Goal: Task Accomplishment & Management: Manage account settings

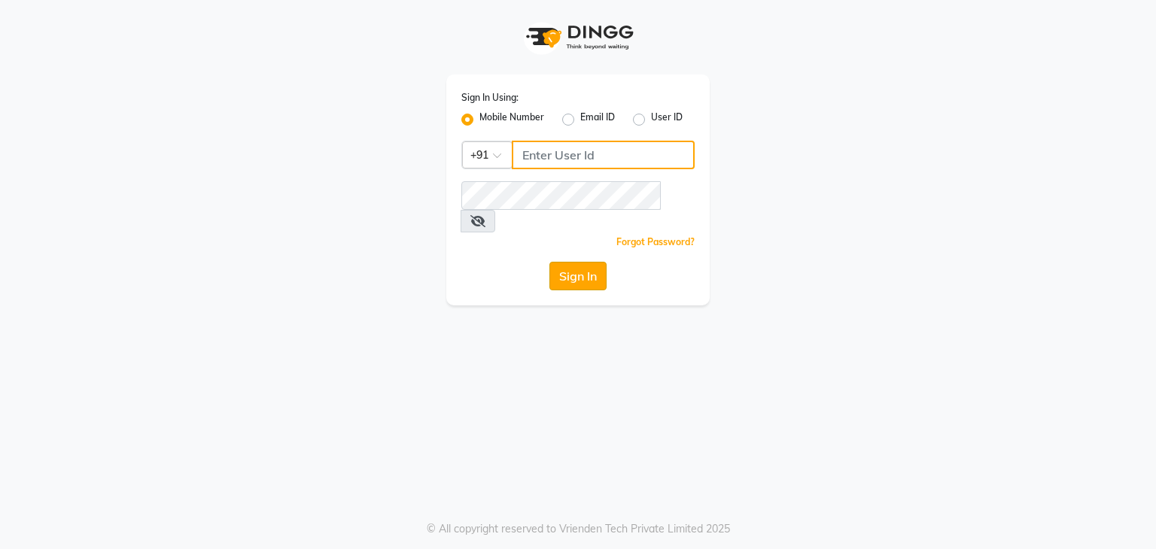
type input "9372233042"
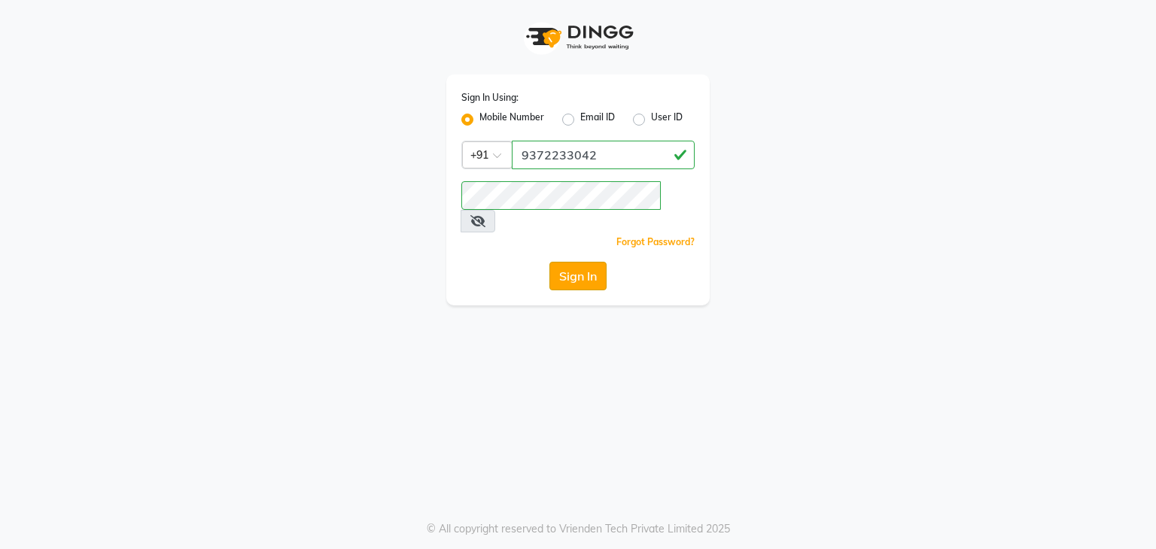
click at [563, 263] on button "Sign In" at bounding box center [577, 276] width 57 height 29
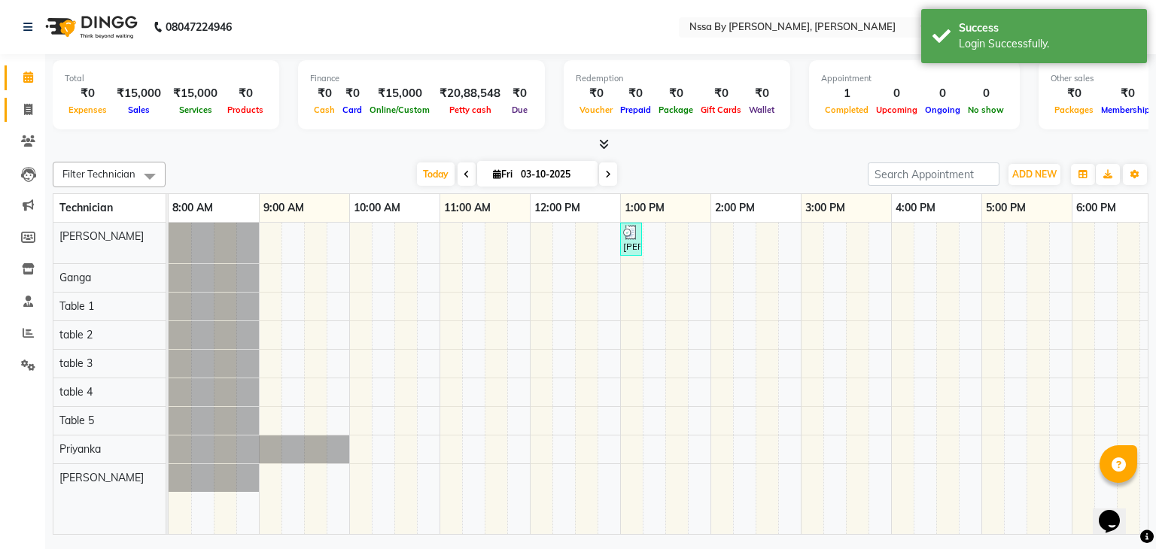
click at [32, 99] on link "Invoice" at bounding box center [23, 110] width 36 height 25
select select "775"
select select "service"
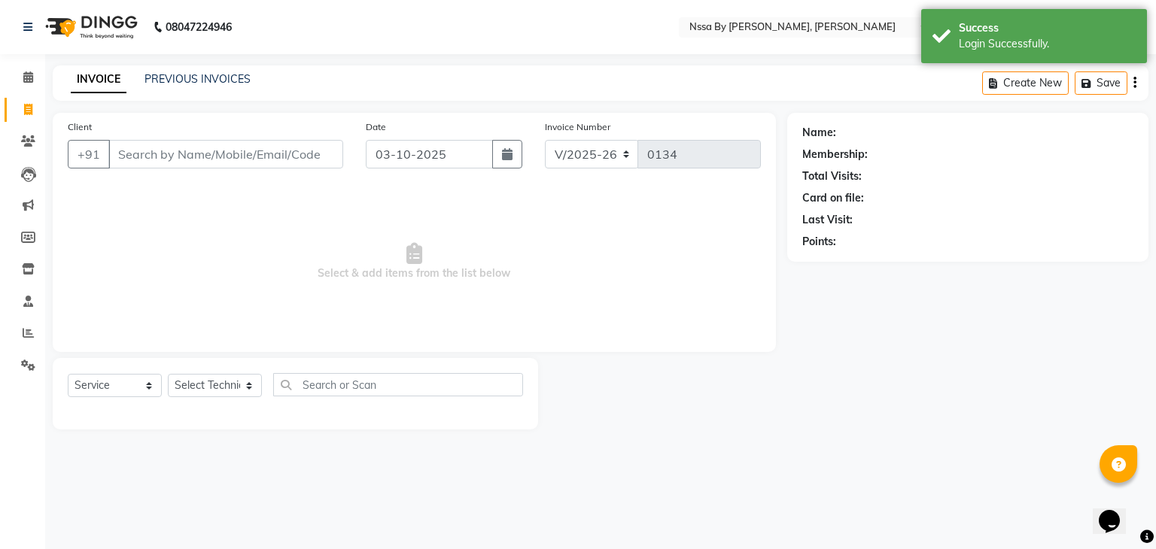
click at [237, 158] on input "Client" at bounding box center [225, 154] width 235 height 29
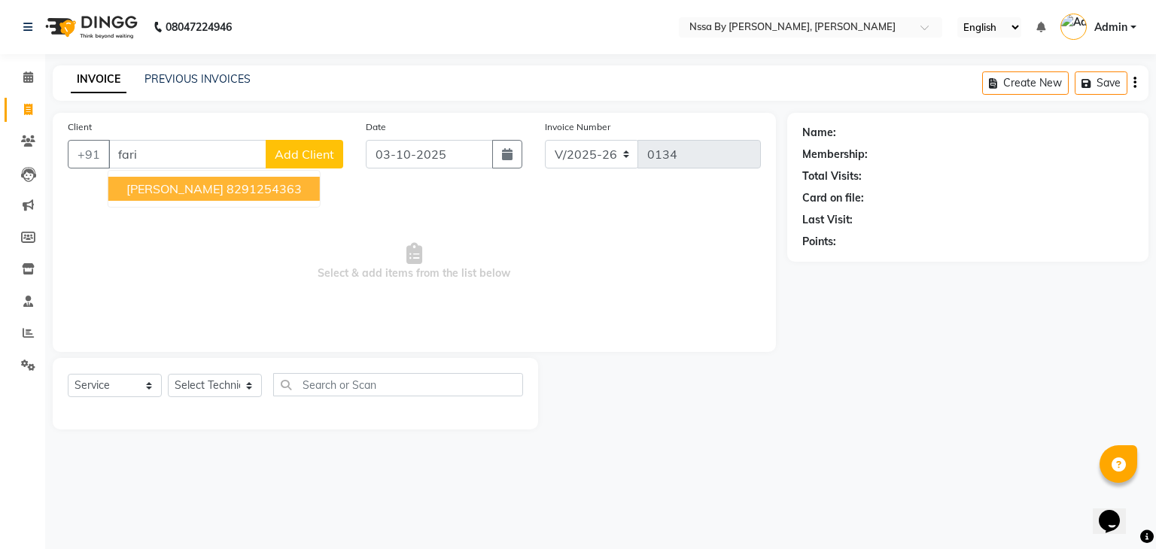
click at [235, 194] on ngb-highlight "8291254363" at bounding box center [263, 188] width 75 height 15
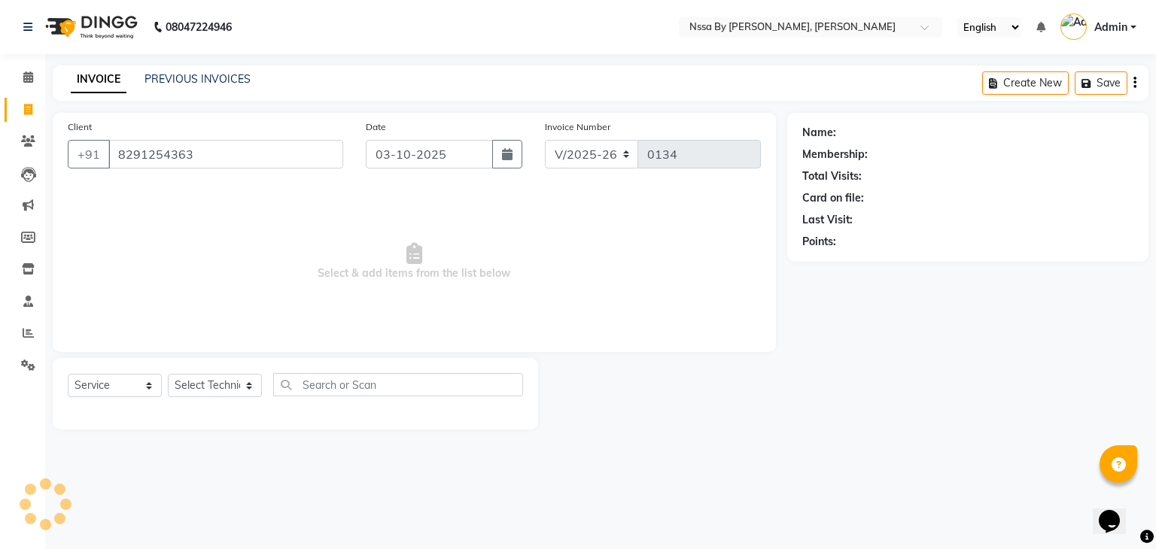
type input "8291254363"
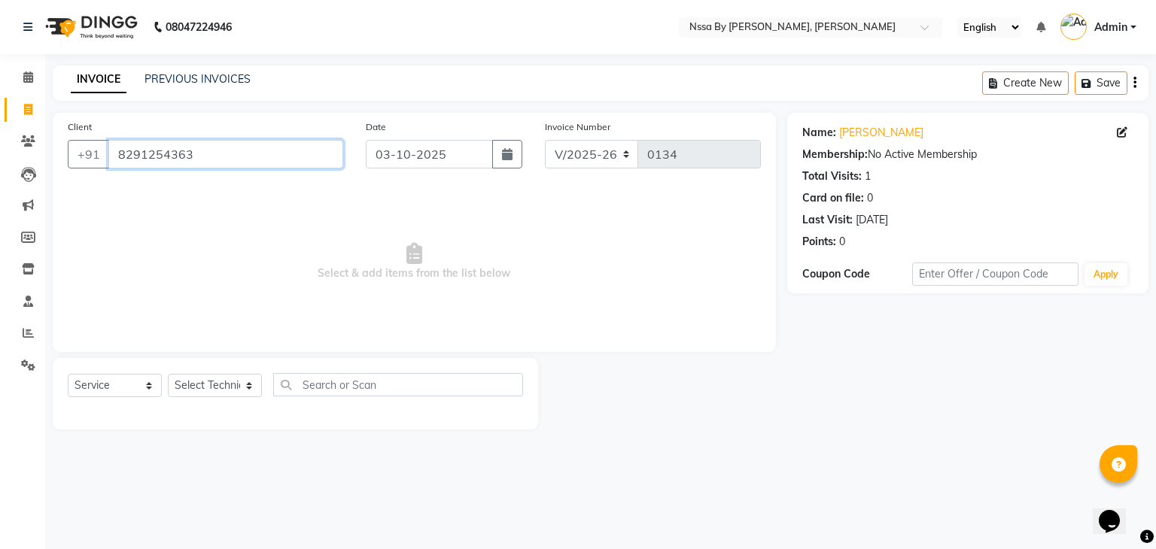
click at [217, 163] on input "8291254363" at bounding box center [225, 154] width 235 height 29
drag, startPoint x: 217, startPoint y: 163, endPoint x: 115, endPoint y: 166, distance: 101.6
click at [115, 166] on input "8291254363" at bounding box center [225, 154] width 235 height 29
click at [214, 71] on div "PREVIOUS INVOICES" at bounding box center [197, 79] width 106 height 16
click at [195, 88] on div "INVOICE PREVIOUS INVOICES" at bounding box center [161, 79] width 216 height 17
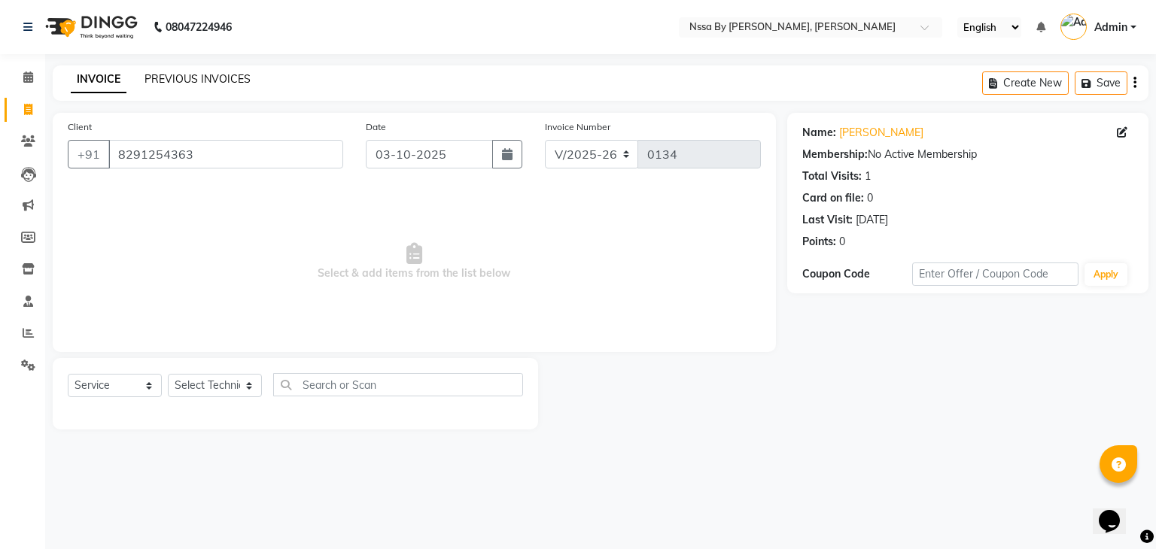
click at [192, 80] on link "PREVIOUS INVOICES" at bounding box center [197, 79] width 106 height 14
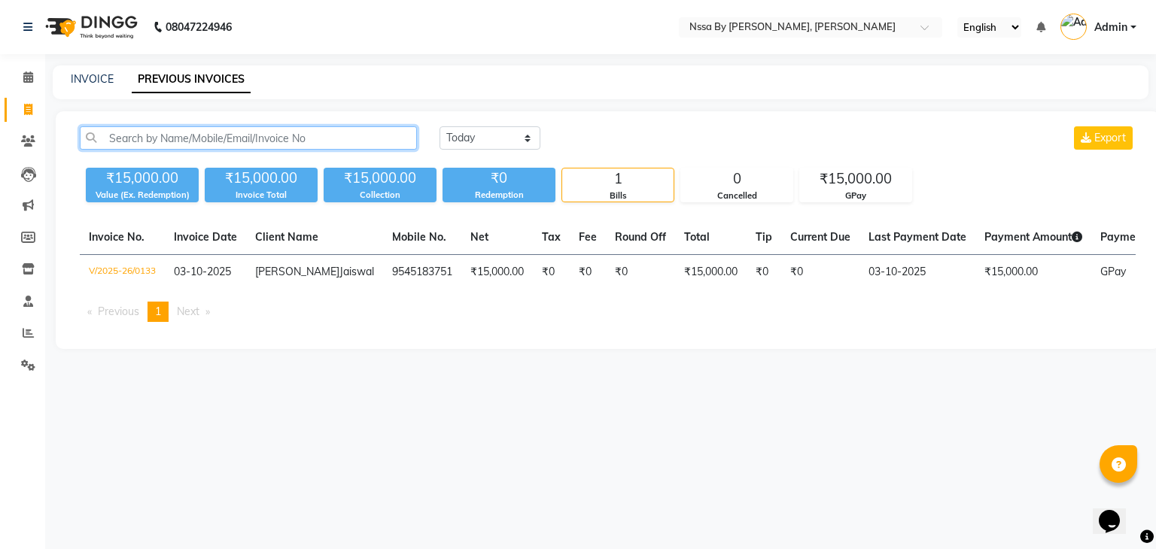
click at [264, 141] on input "text" at bounding box center [248, 137] width 337 height 23
paste input "8291254363"
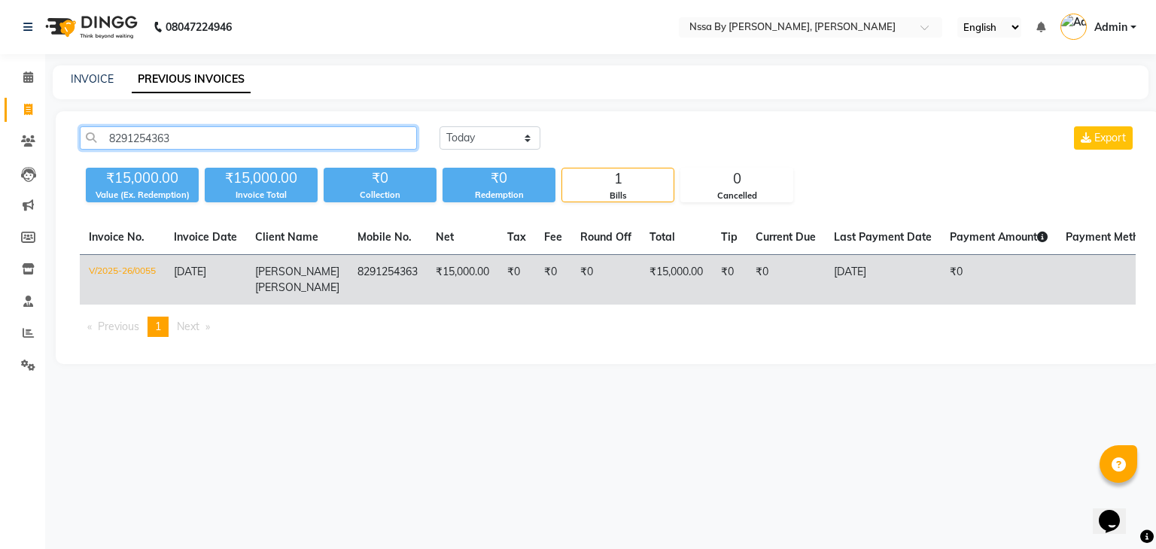
type input "8291254363"
click at [354, 266] on td "8291254363" at bounding box center [387, 280] width 78 height 50
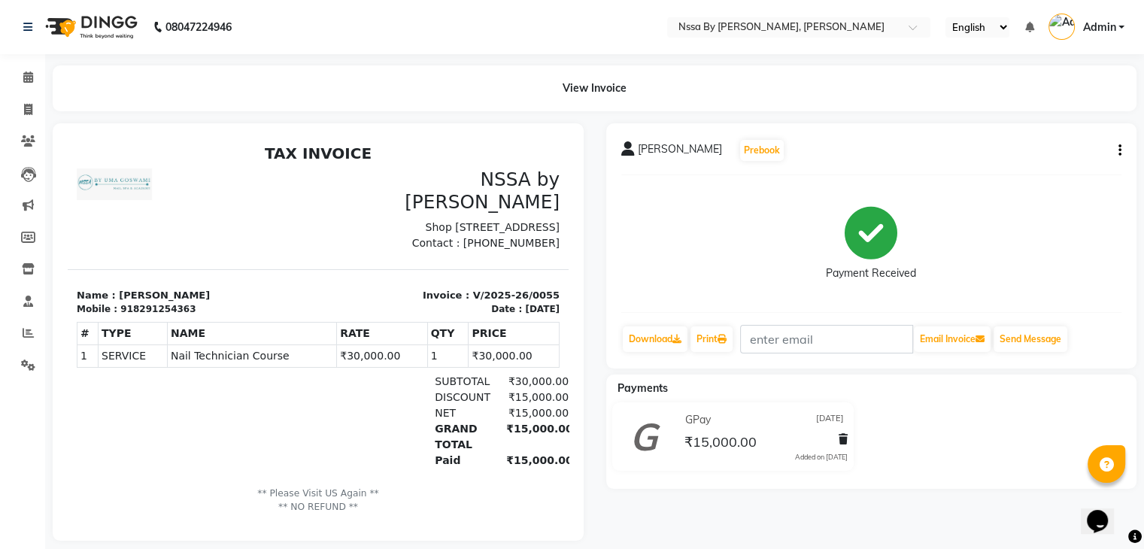
click at [1119, 151] on icon "button" at bounding box center [1120, 150] width 3 height 1
click at [1017, 162] on div "Edit Invoice" at bounding box center [1044, 169] width 103 height 19
select select "service"
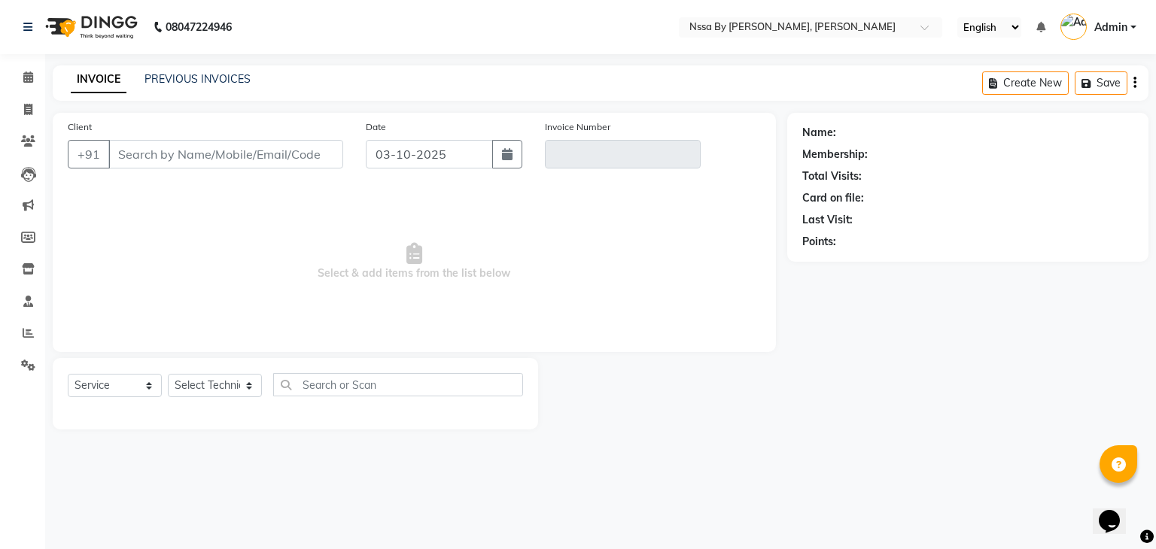
type input "8291254363"
type input "V/2025-26/0055"
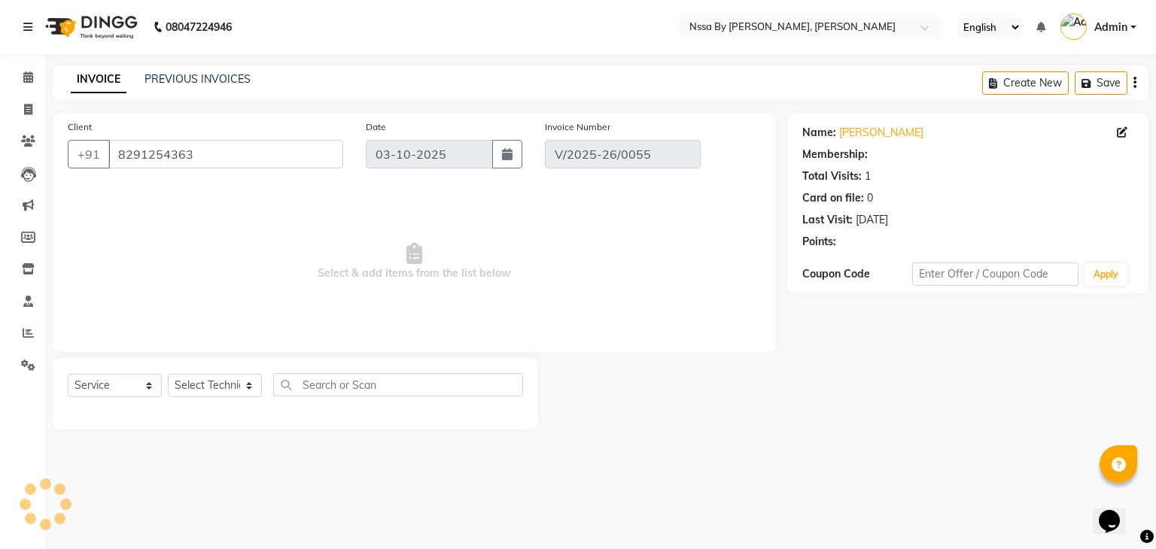
type input "[DATE]"
select select "select"
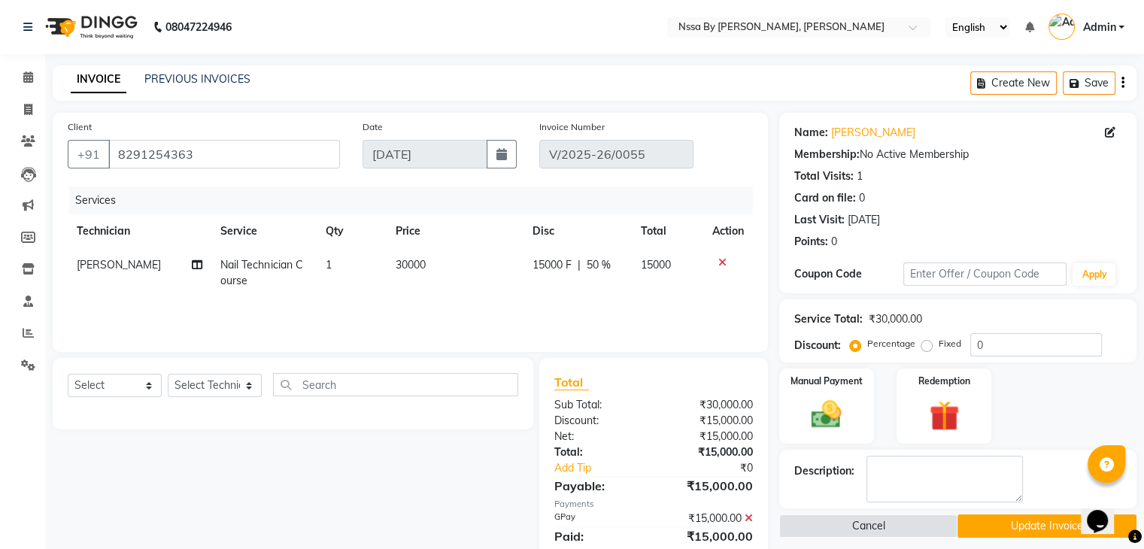
click at [445, 266] on td "30000" at bounding box center [455, 273] width 137 height 50
select select "12664"
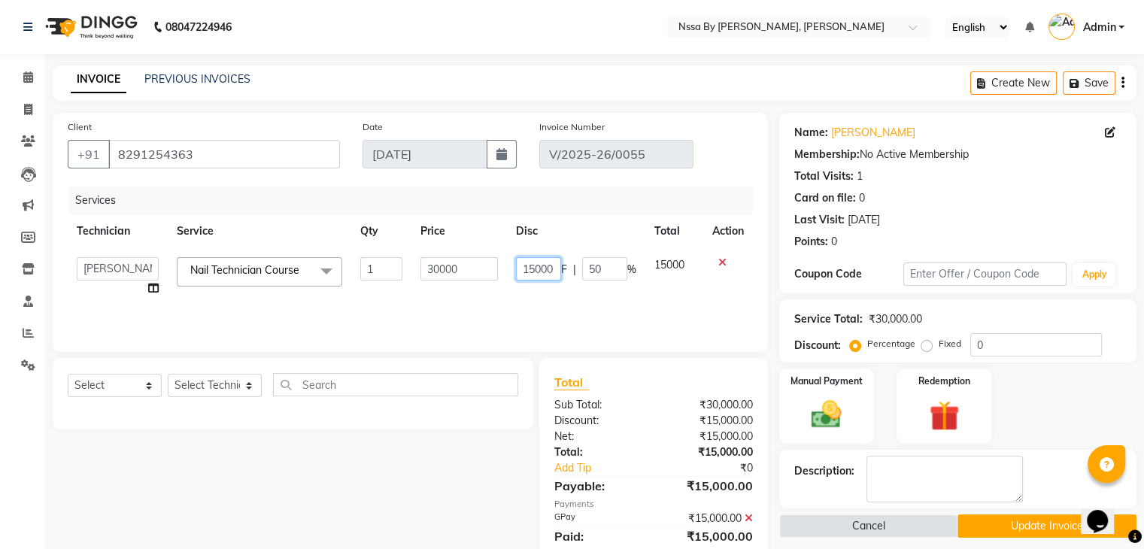
click at [553, 272] on input "15000" at bounding box center [538, 268] width 45 height 23
type input "1500"
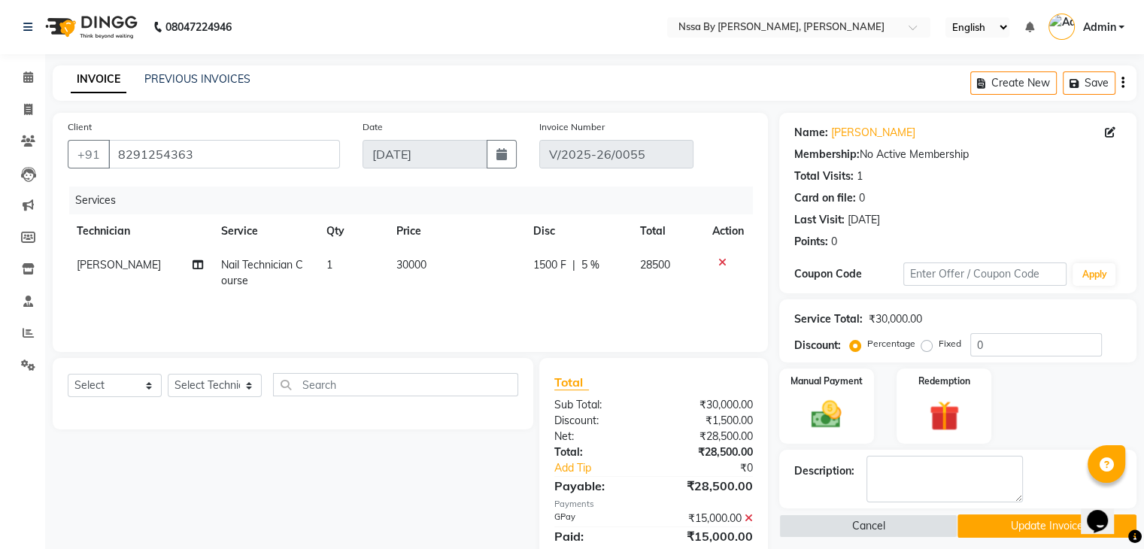
click at [560, 267] on span "1500 F" at bounding box center [549, 265] width 33 height 16
select select "12664"
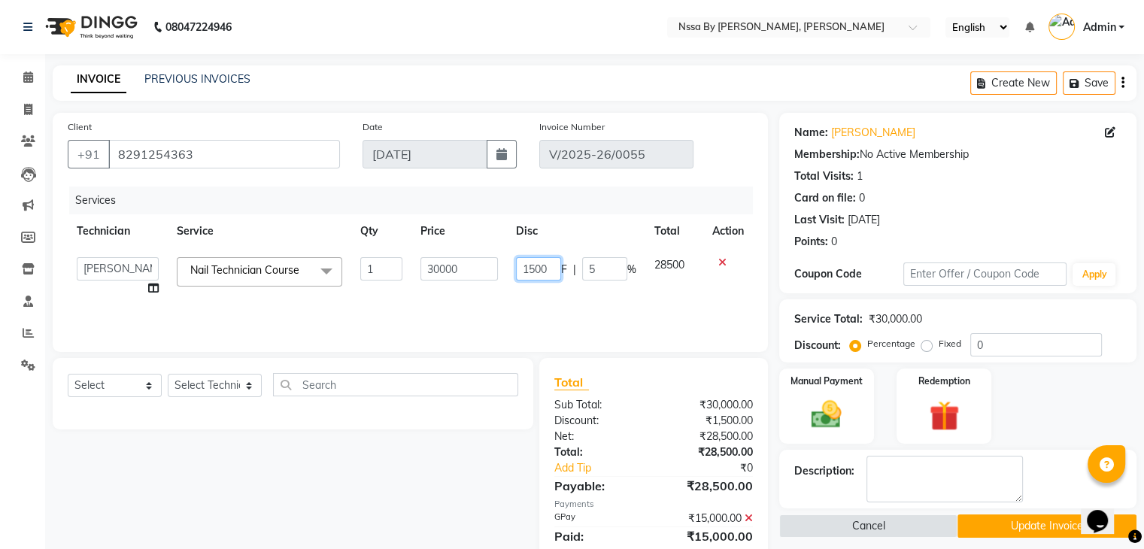
click at [549, 267] on input "1500" at bounding box center [538, 268] width 45 height 23
type input "1"
type input "30000"
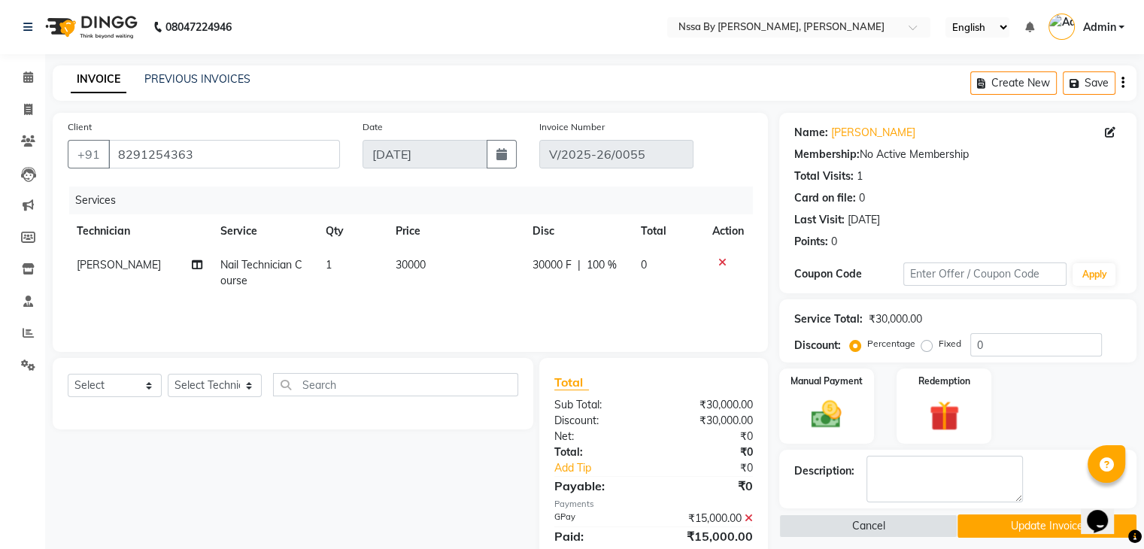
click at [582, 301] on div "Services Technician Service Qty Price Disc Total Action Uma Goswami Nail Techni…" at bounding box center [410, 262] width 685 height 150
click at [563, 266] on span "30000 F" at bounding box center [552, 265] width 39 height 16
select select "12664"
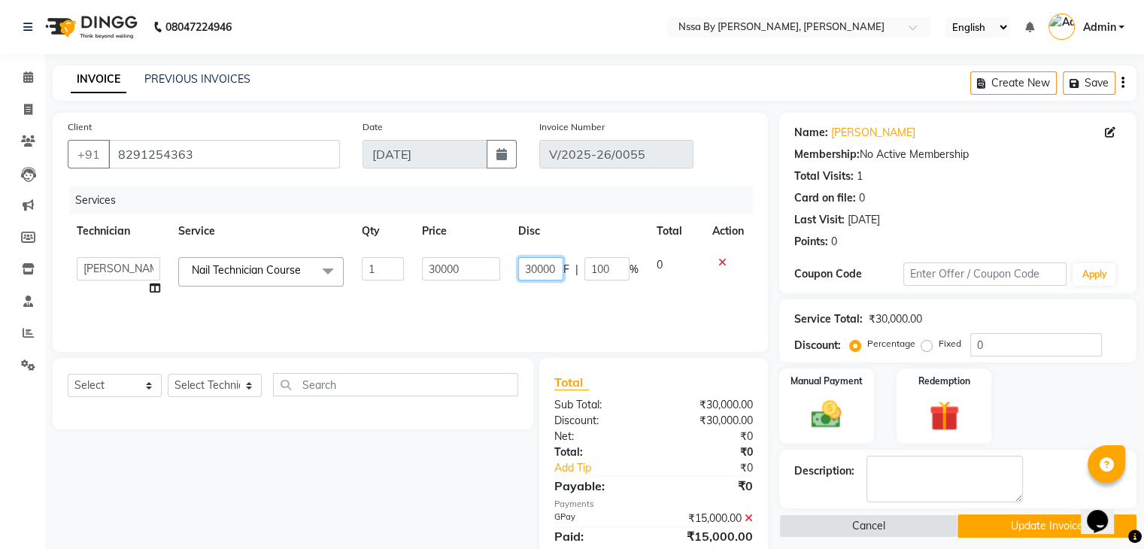
click at [557, 268] on input "30000" at bounding box center [540, 268] width 45 height 23
type input "3"
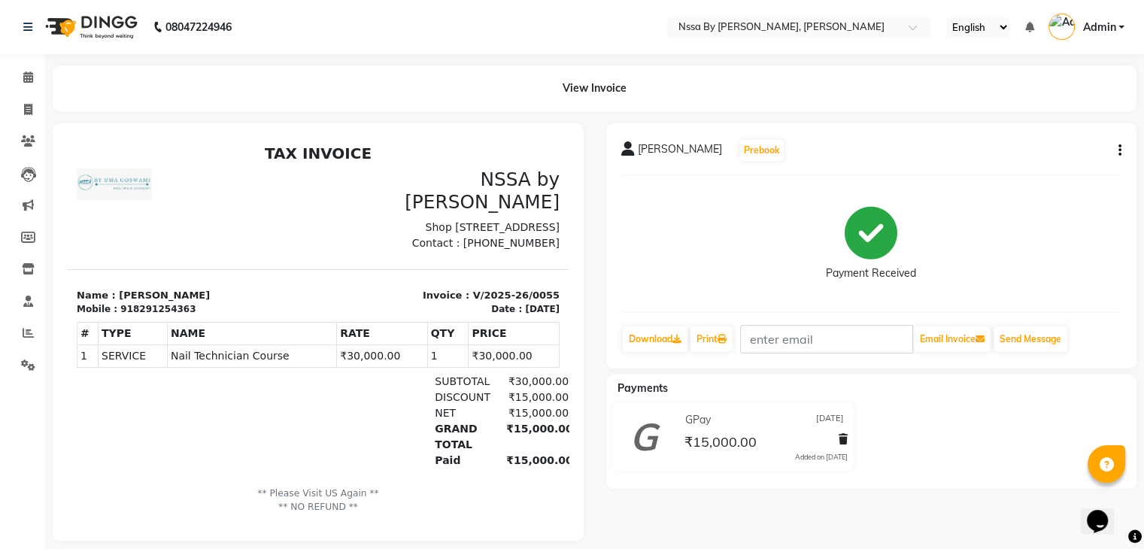
click at [1117, 153] on button "button" at bounding box center [1117, 151] width 9 height 16
click at [1038, 166] on div "Edit Invoice" at bounding box center [1044, 169] width 103 height 19
select select "service"
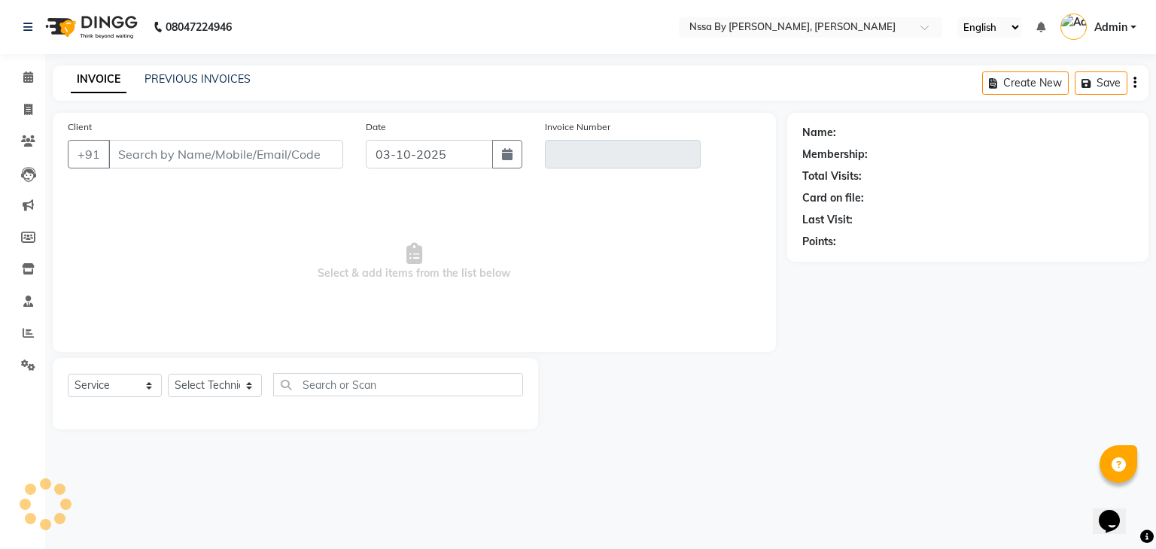
type input "8291254363"
type input "V/2025-26/0055"
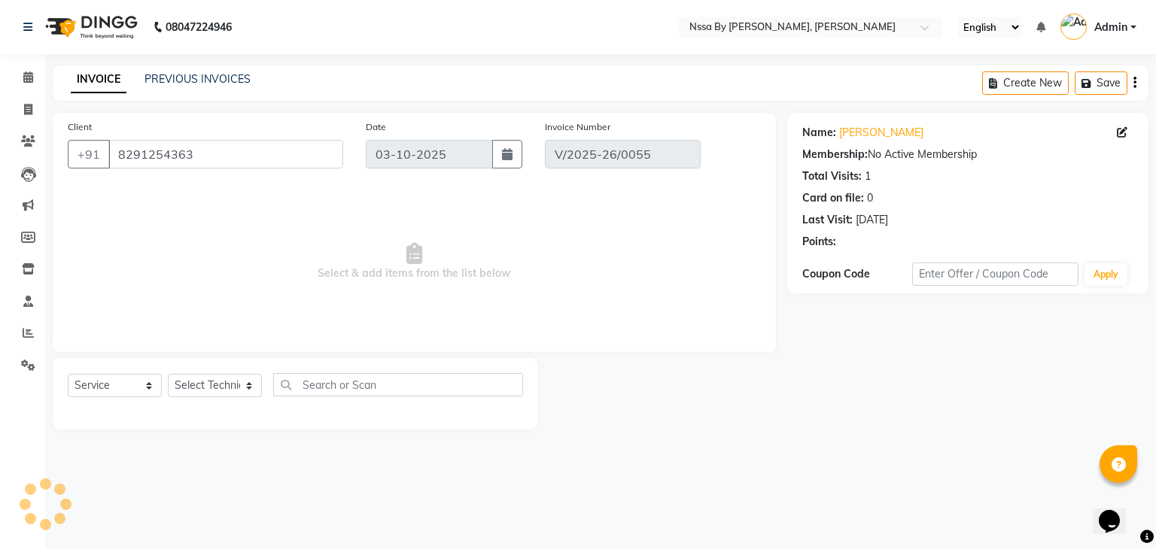
type input "[DATE]"
select select "select"
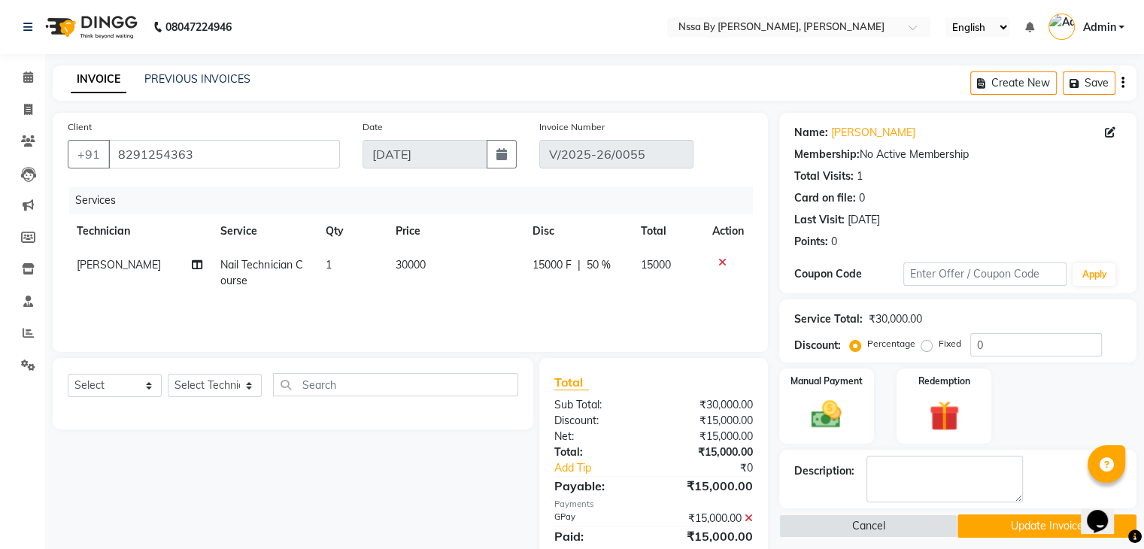
click at [271, 266] on span "Nail Technician Course" at bounding box center [261, 272] width 82 height 29
select select "12664"
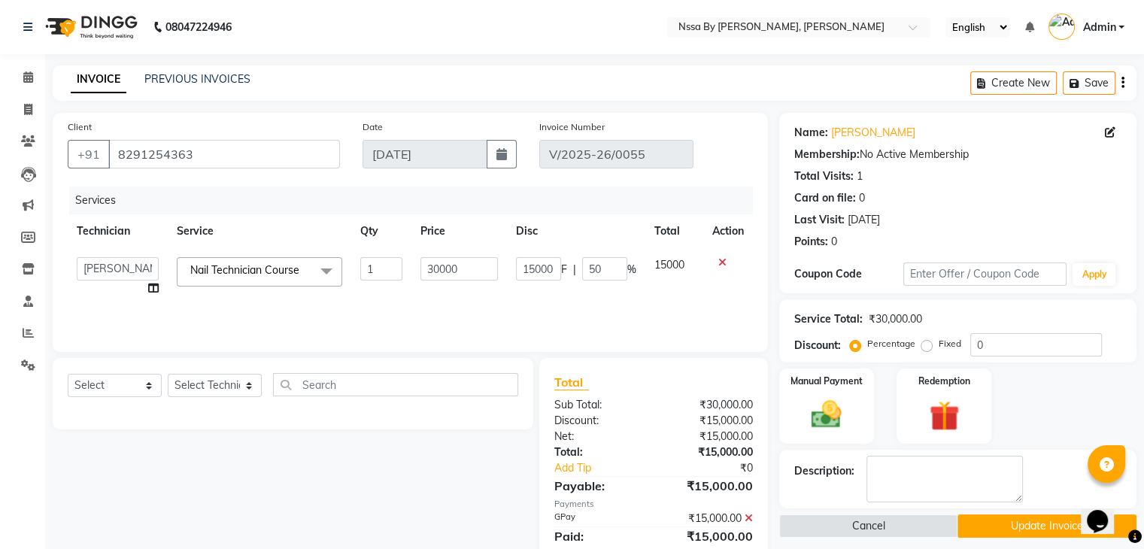
click at [322, 272] on span at bounding box center [326, 271] width 30 height 29
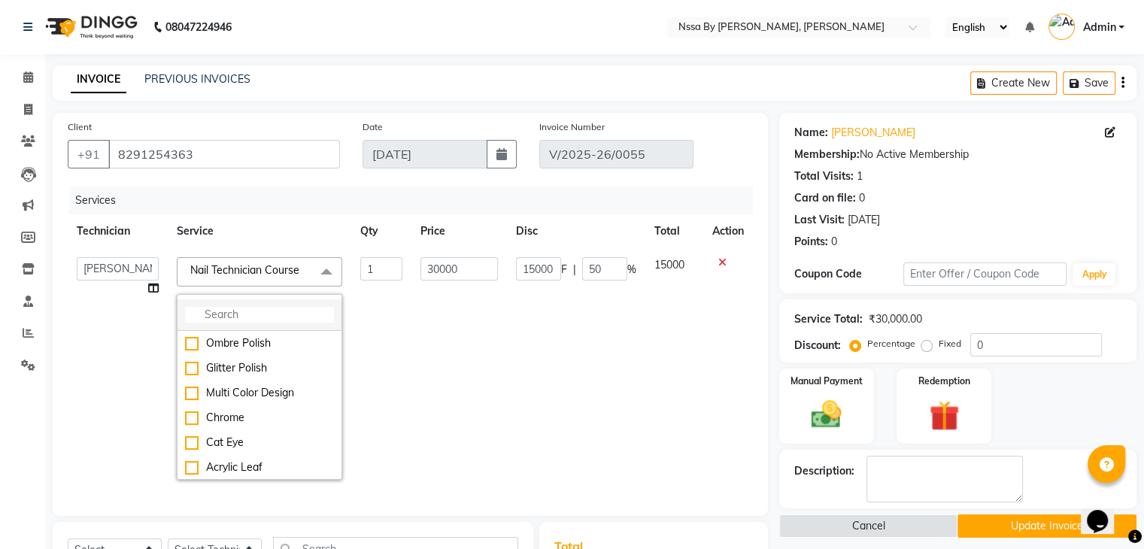
click at [267, 315] on input "multiselect-search" at bounding box center [259, 315] width 149 height 16
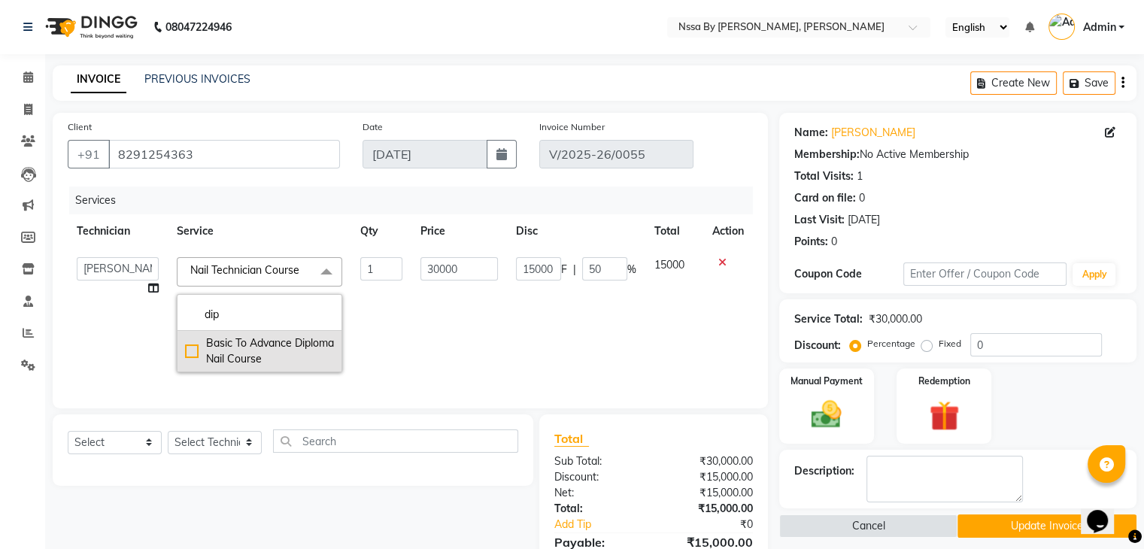
type input "dip"
click at [278, 352] on div "Basic To Advance Diploma Nail Course" at bounding box center [259, 352] width 149 height 32
checkbox input "true"
type input "60000"
type input "0"
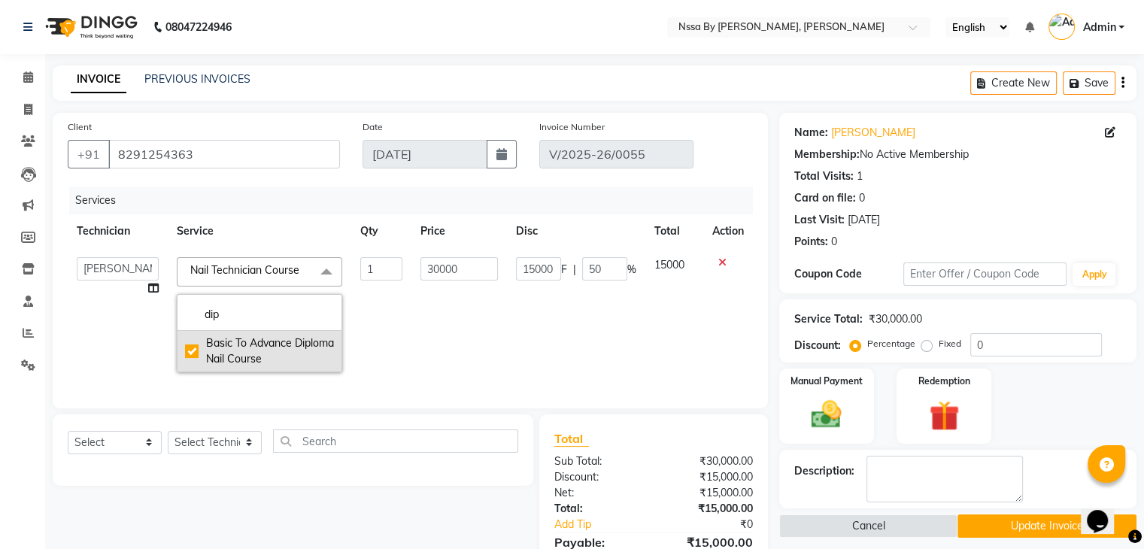
type input "0"
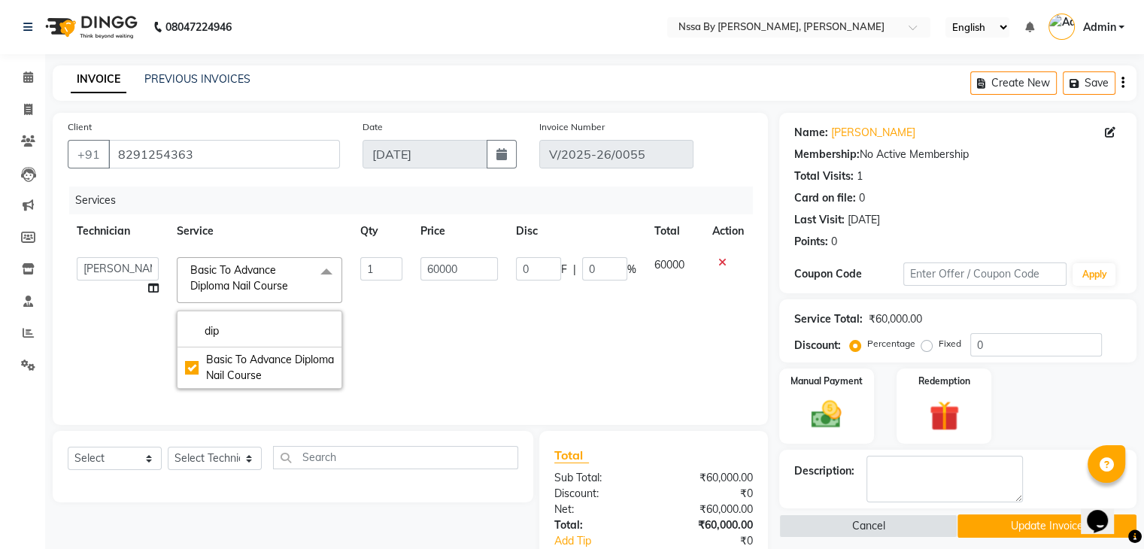
click at [463, 321] on td "60000" at bounding box center [459, 323] width 95 height 150
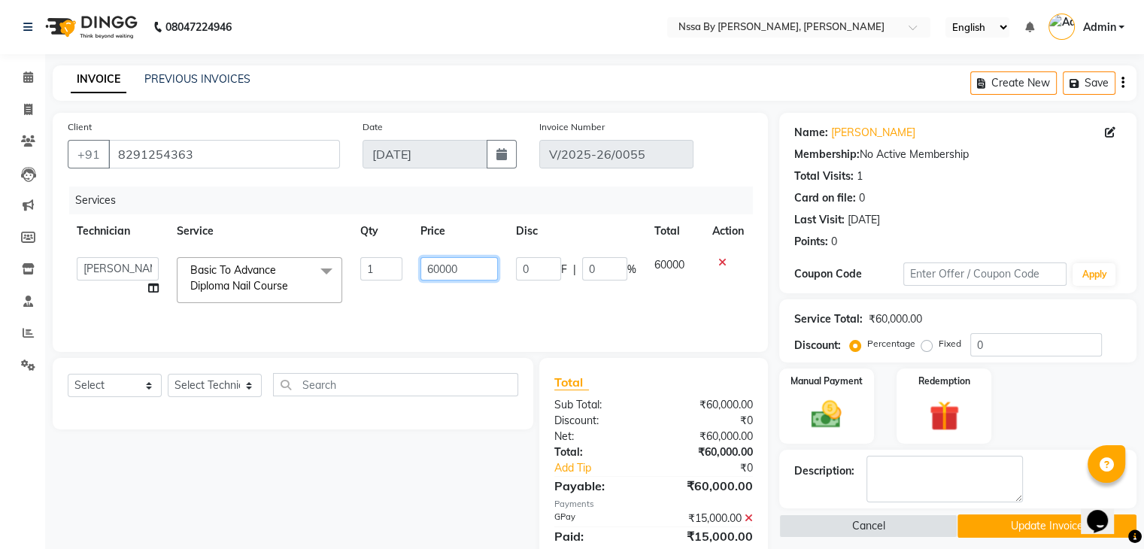
click at [463, 272] on input "60000" at bounding box center [459, 268] width 77 height 23
drag, startPoint x: 463, startPoint y: 272, endPoint x: 412, endPoint y: 271, distance: 50.4
click at [412, 271] on td "60000" at bounding box center [459, 280] width 95 height 64
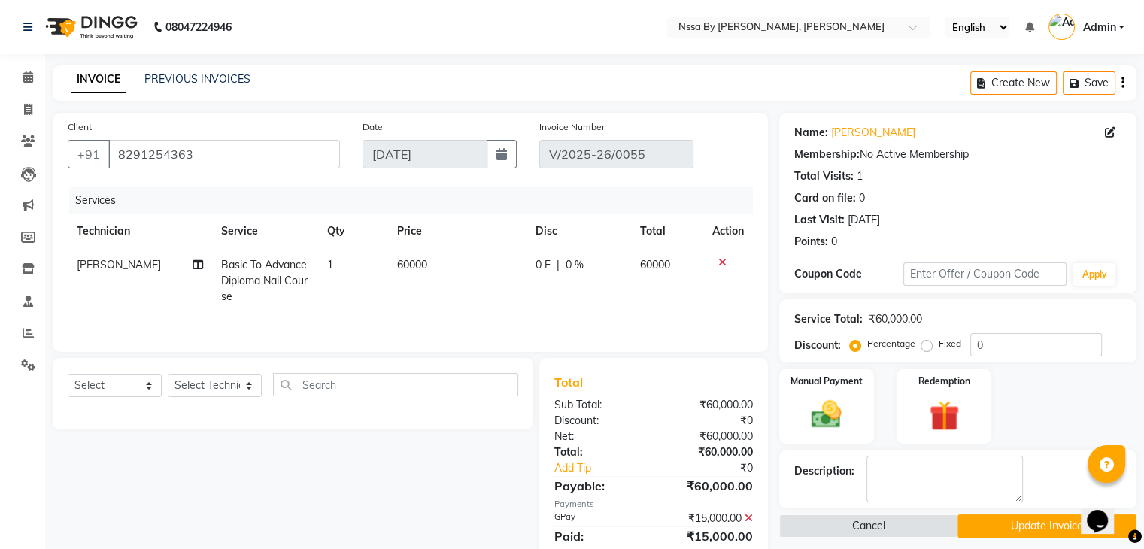
click at [551, 266] on div "0 F | 0 %" at bounding box center [579, 265] width 87 height 16
select select "12664"
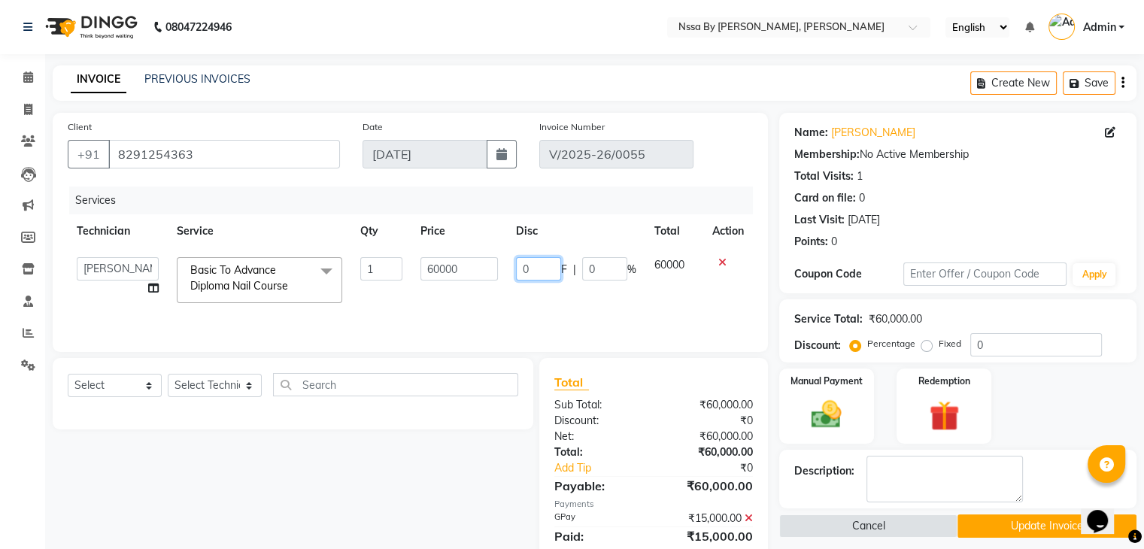
click at [551, 266] on input "0" at bounding box center [538, 268] width 45 height 23
type input "30000"
click at [621, 303] on td "30000 F | 0 %" at bounding box center [576, 280] width 138 height 64
select select "12664"
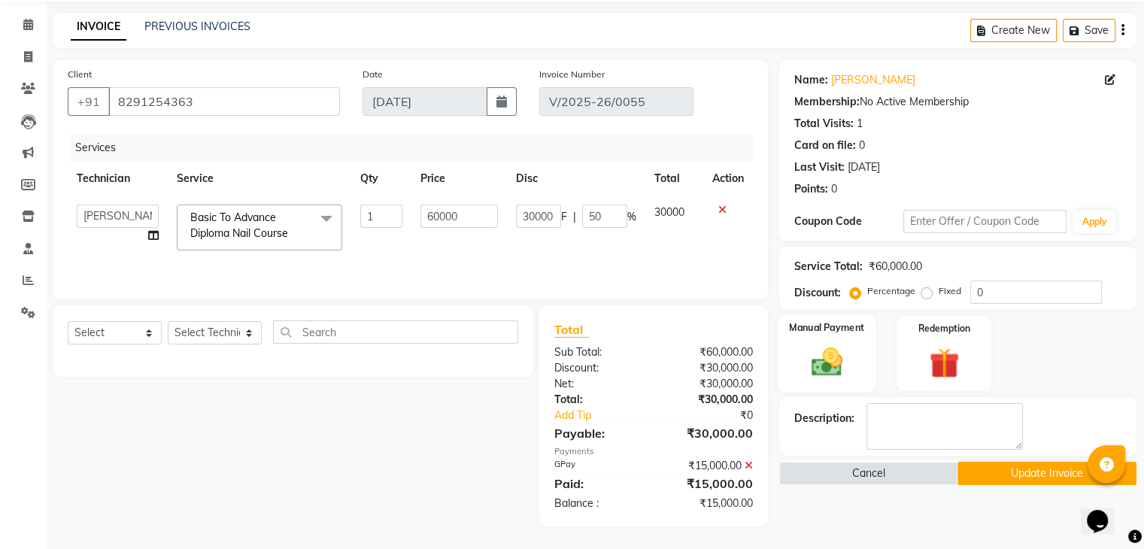
click at [827, 357] on img at bounding box center [826, 363] width 50 height 36
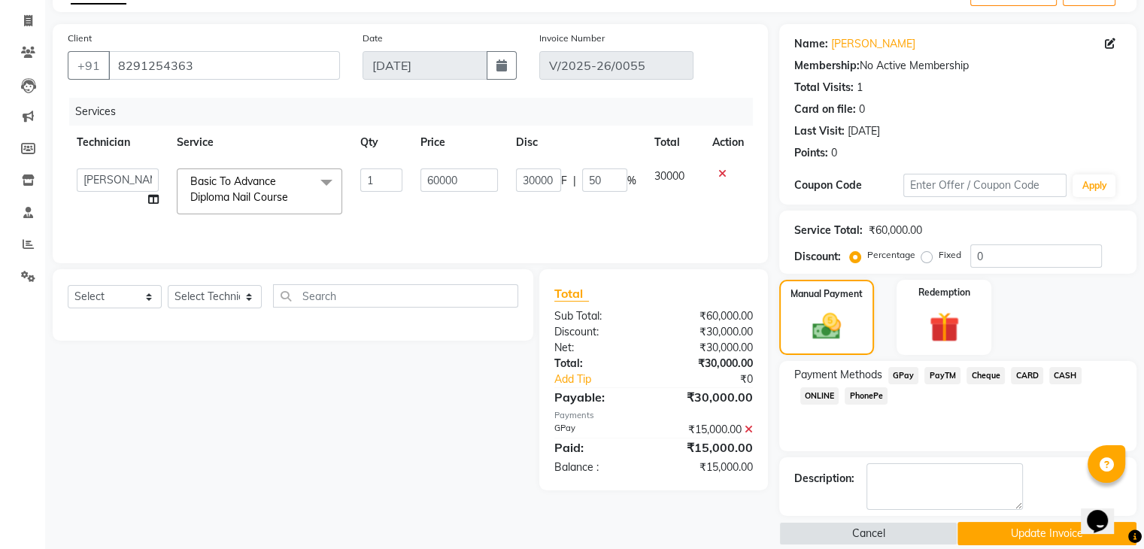
scroll to position [106, 0]
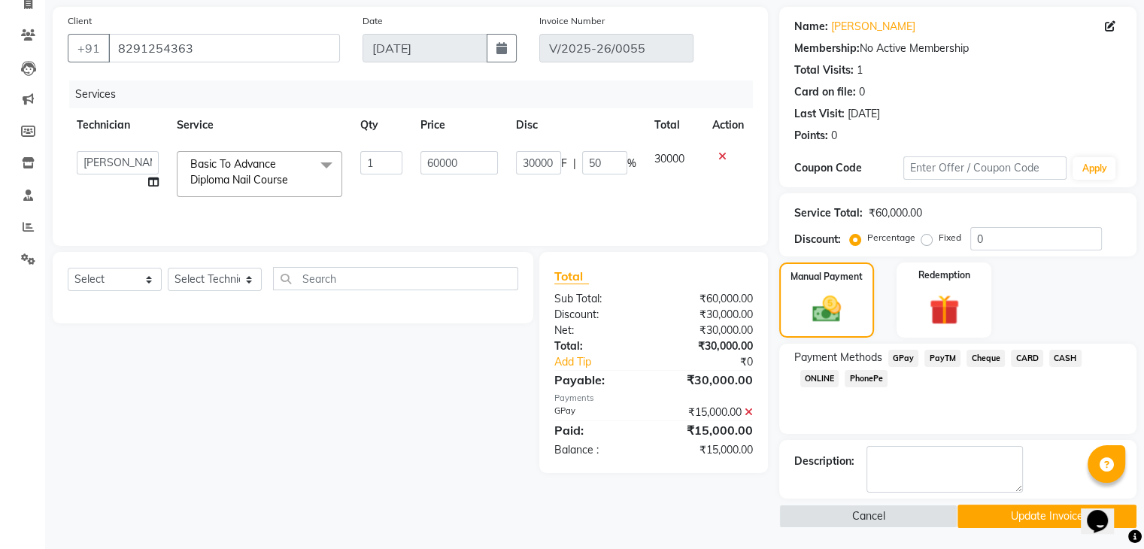
click at [896, 356] on span "GPay" at bounding box center [904, 358] width 31 height 17
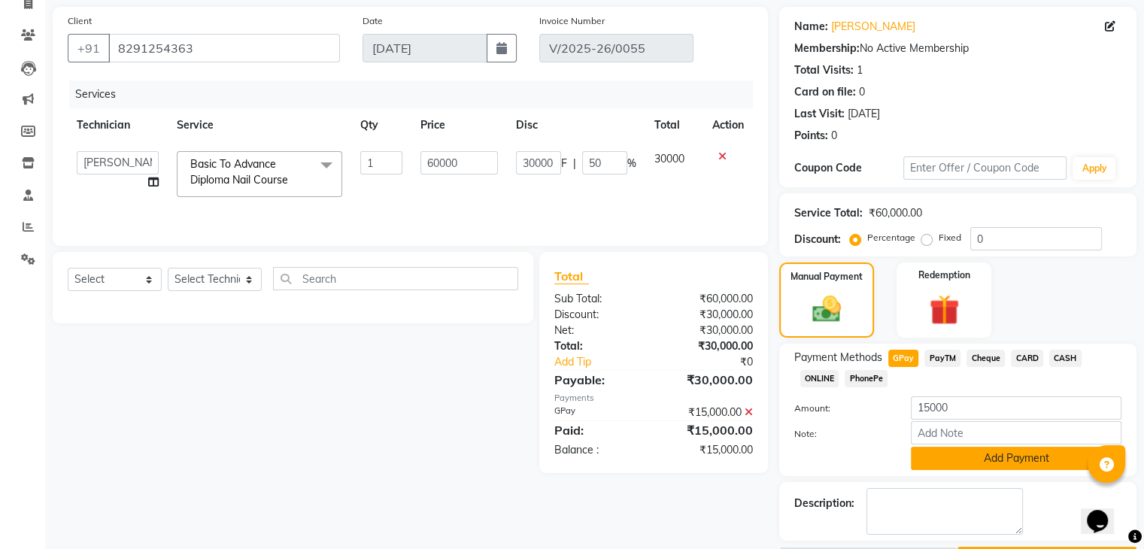
click at [986, 460] on button "Add Payment" at bounding box center [1016, 458] width 211 height 23
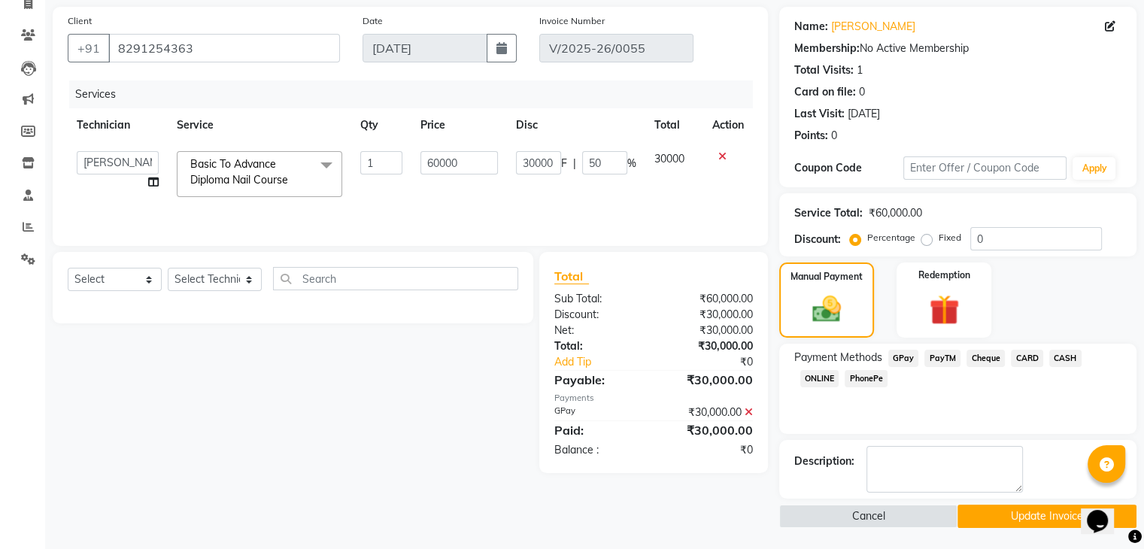
click at [1035, 512] on button "Update Invoice" at bounding box center [1047, 516] width 179 height 23
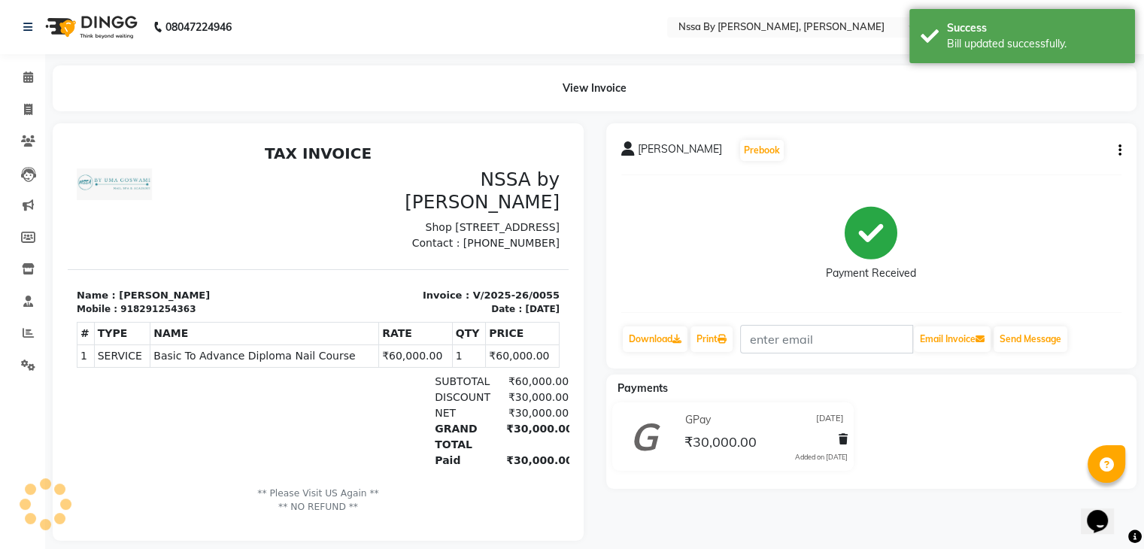
scroll to position [25, 0]
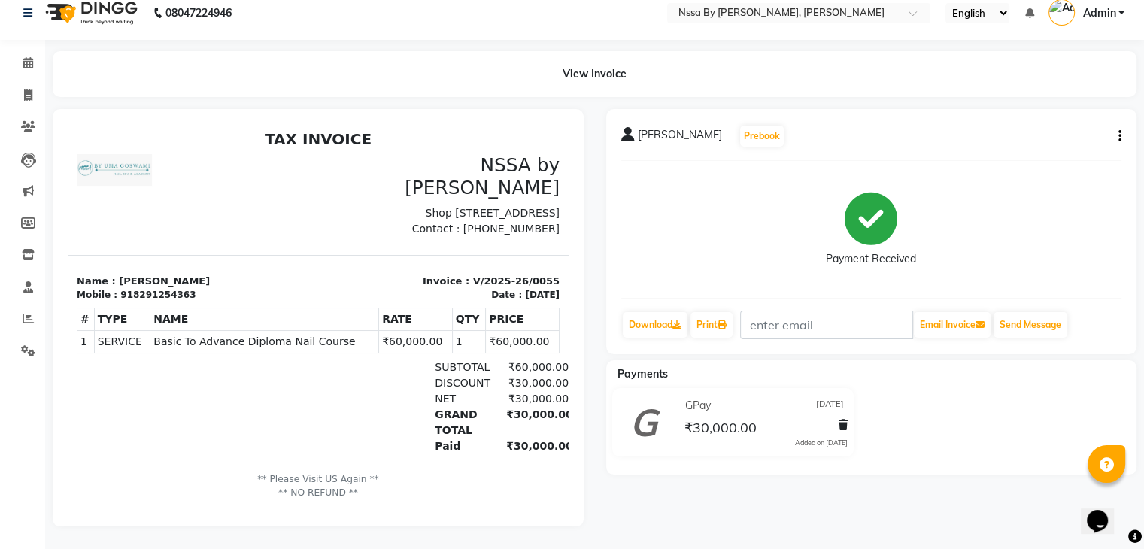
click at [342, 487] on p "** Please Visit US Again ** ** NO REFUND **" at bounding box center [318, 486] width 483 height 28
